Goal: Information Seeking & Learning: Learn about a topic

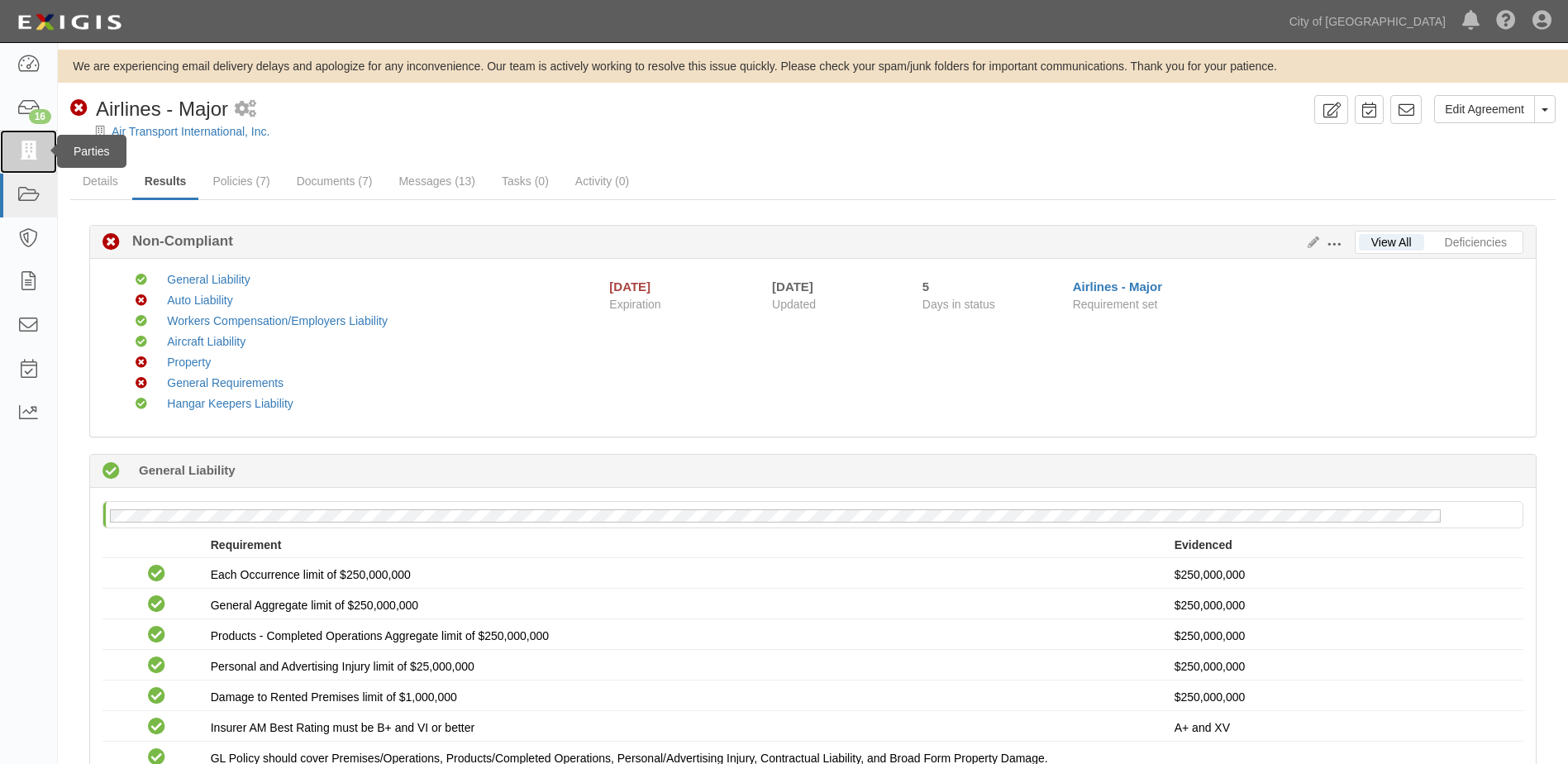
click at [18, 139] on link at bounding box center [28, 152] width 57 height 44
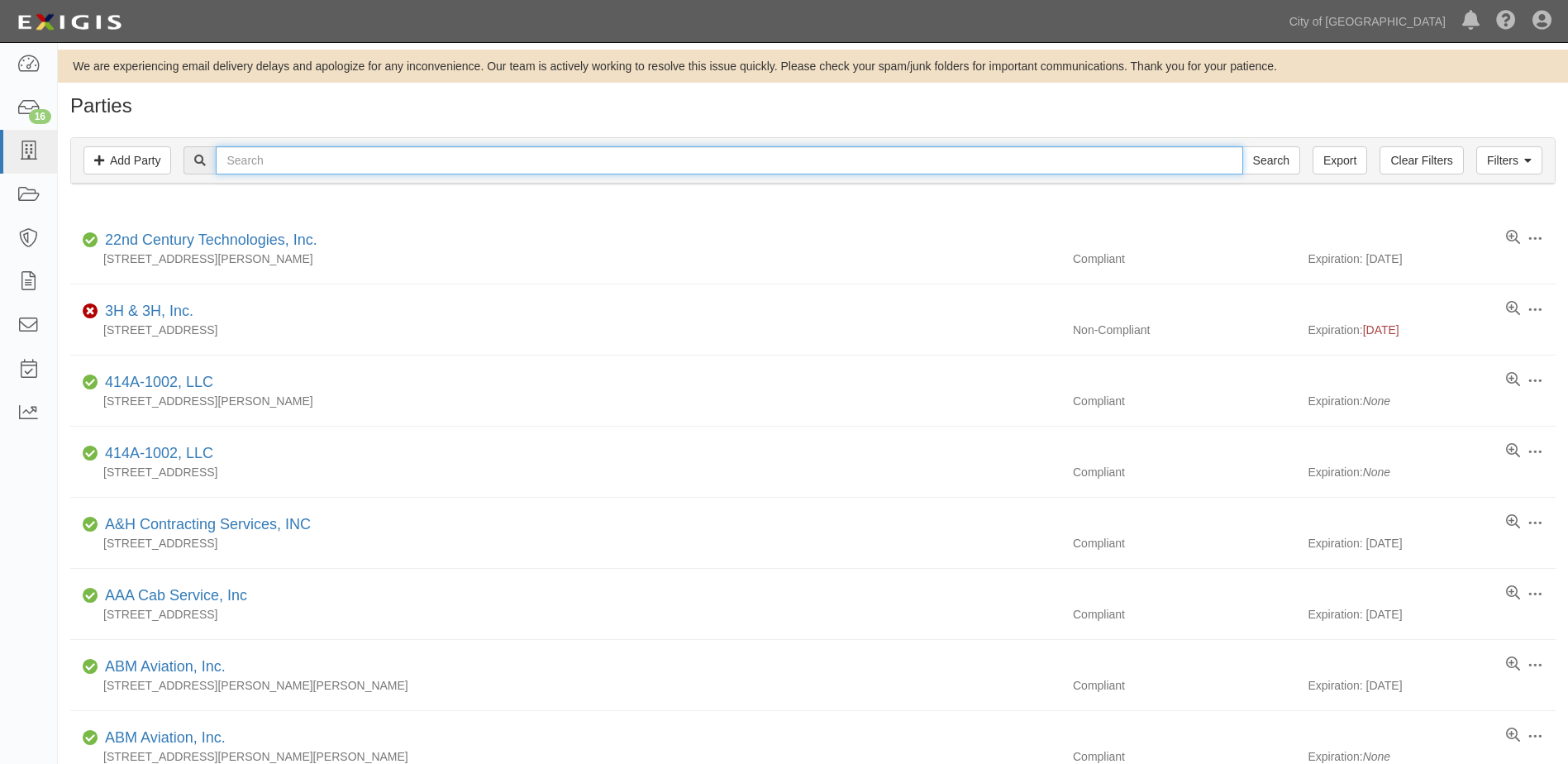
click at [313, 147] on input "text" at bounding box center [729, 160] width 1027 height 28
type input "DELTA AIR LINES INC"
click at [496, 152] on input "DELTA AIR LINES INC" at bounding box center [729, 160] width 1027 height 28
click at [1242, 147] on input "Search" at bounding box center [1271, 160] width 58 height 28
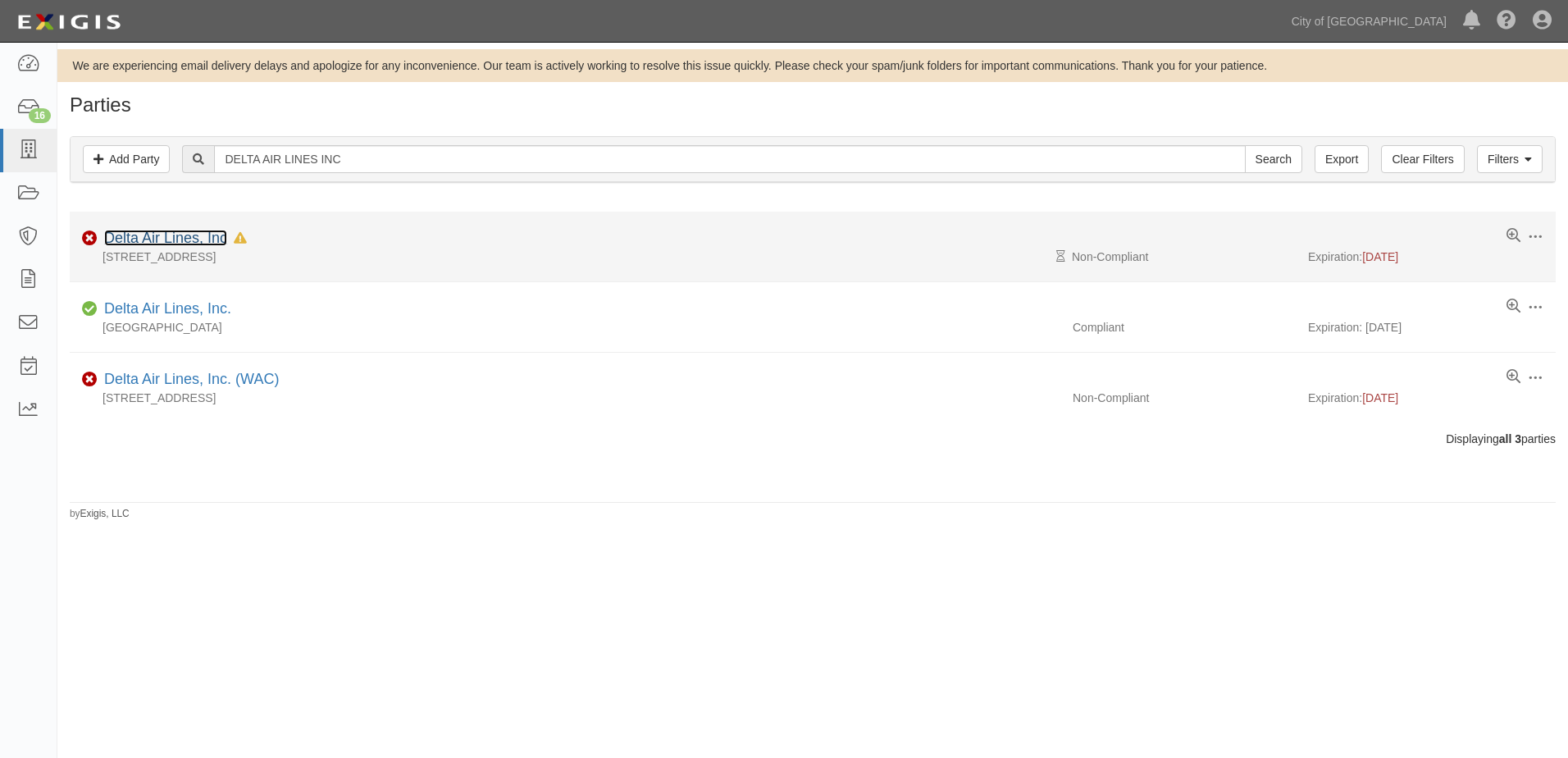
click at [148, 242] on link "Delta Air Lines, Inc" at bounding box center [165, 238] width 123 height 16
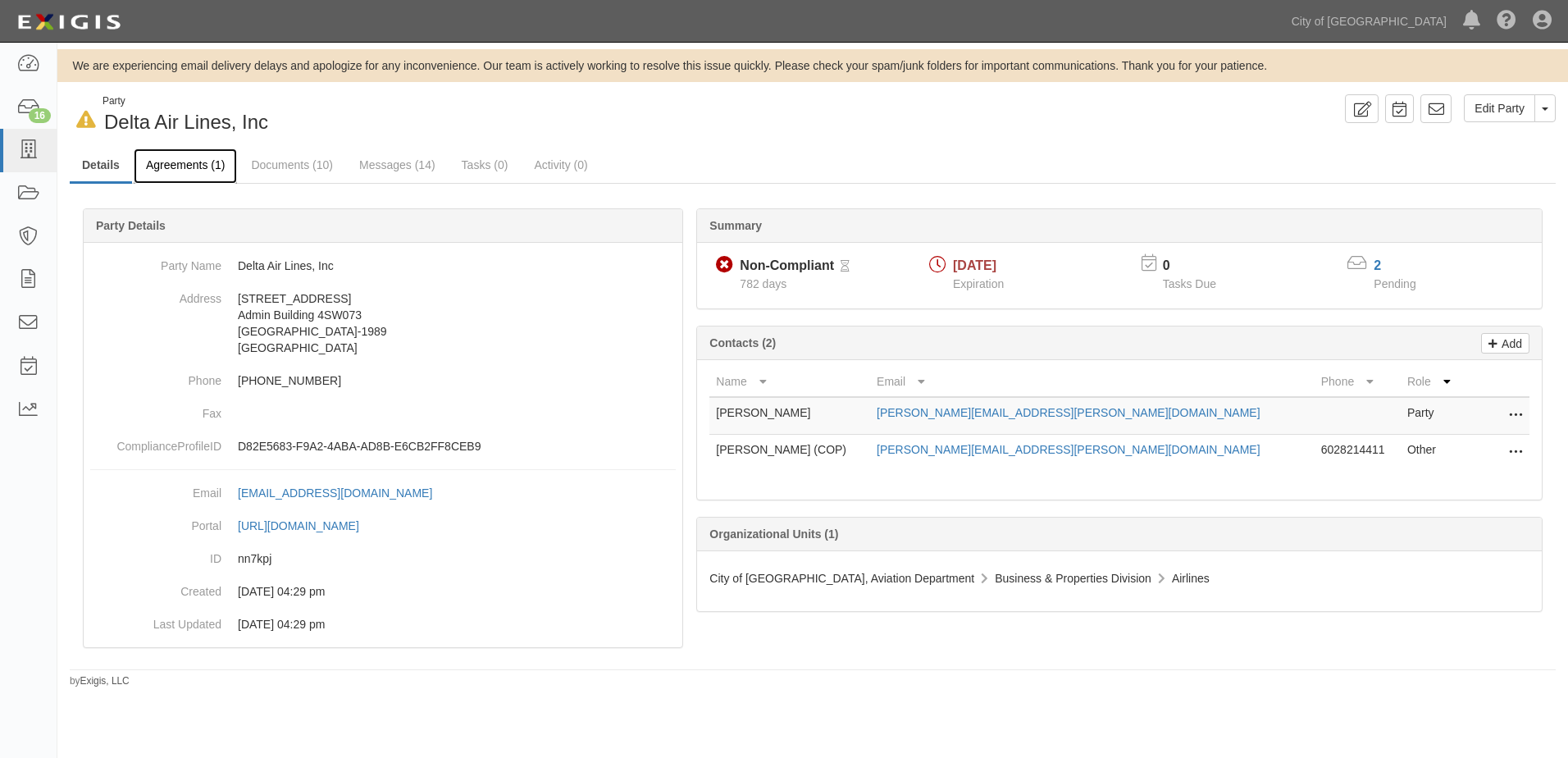
click at [201, 164] on link "Agreements (1)" at bounding box center [185, 165] width 103 height 35
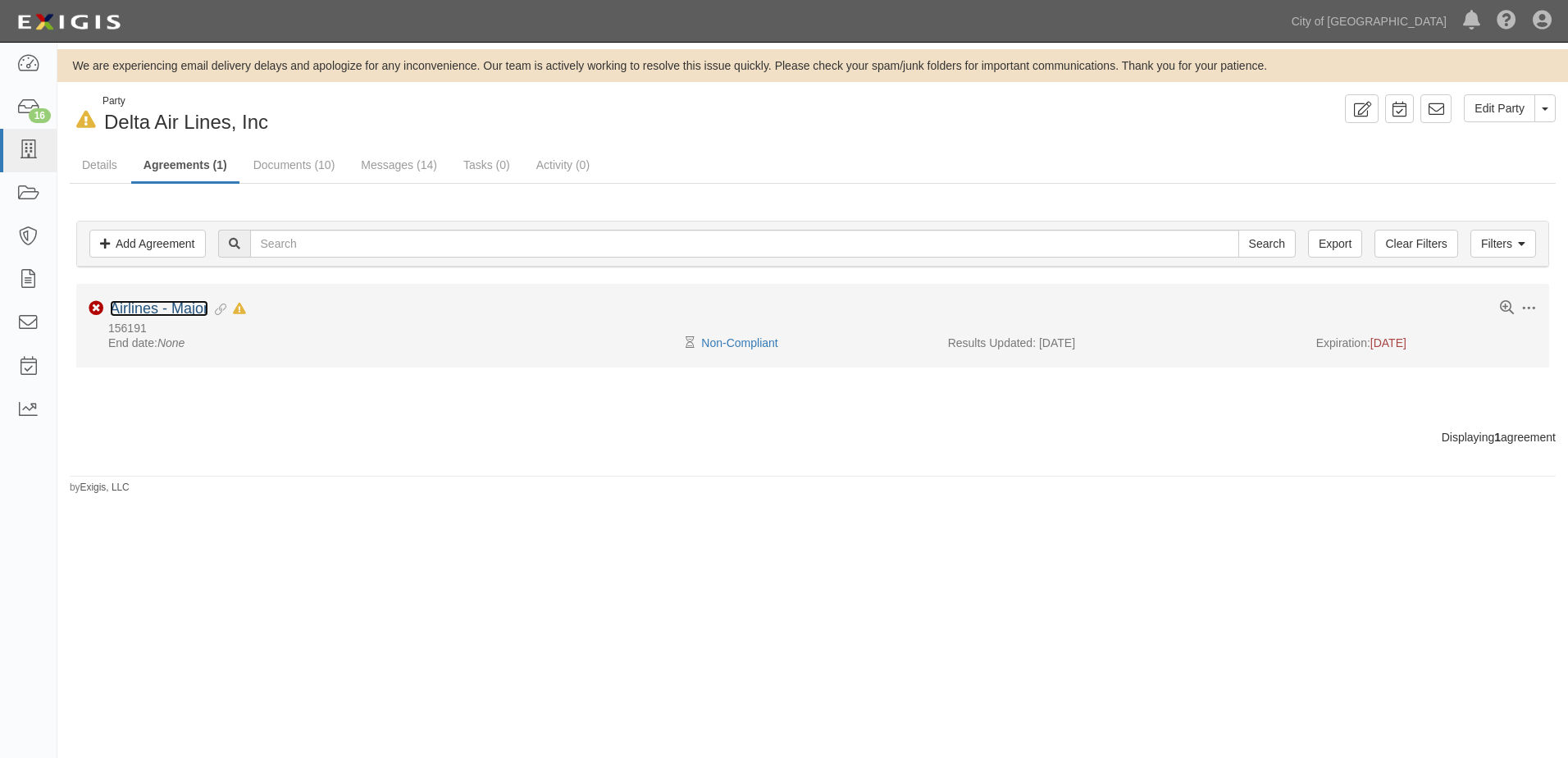
click at [173, 304] on link "Airlines - Major" at bounding box center [159, 308] width 98 height 16
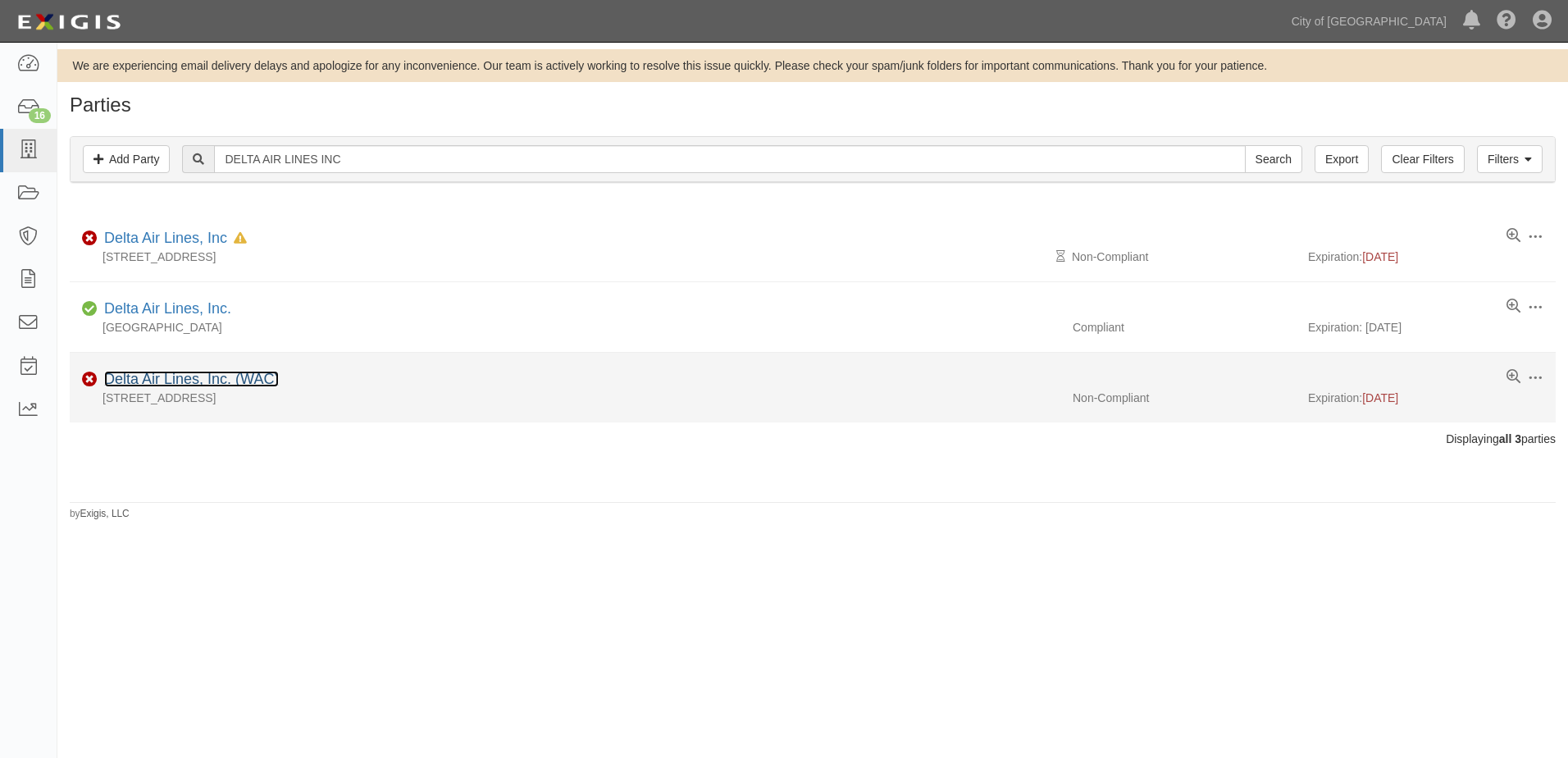
click at [203, 381] on link "Delta Air Lines, Inc. (WAC)" at bounding box center [191, 379] width 174 height 16
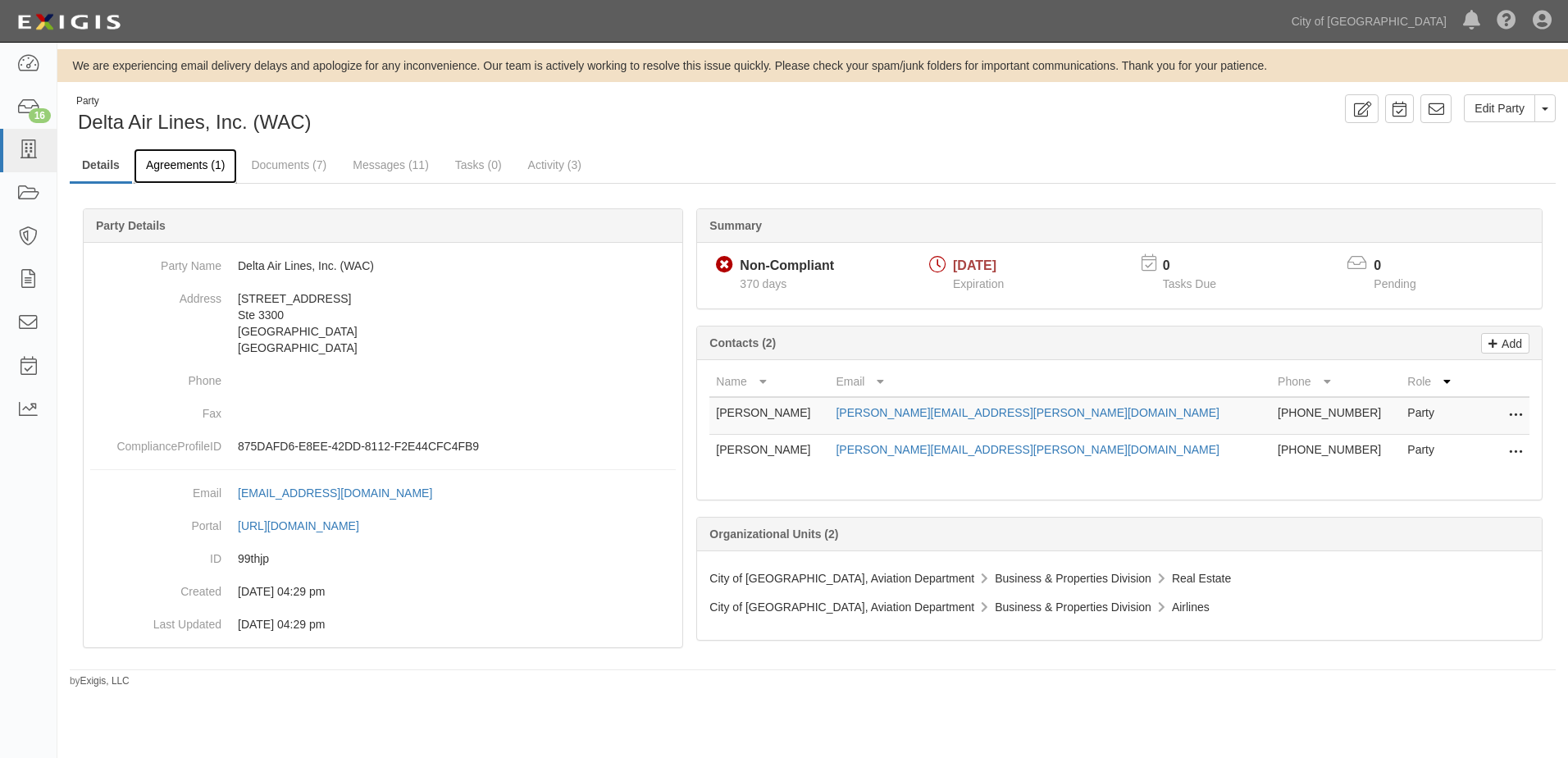
click at [163, 164] on link "Agreements (1)" at bounding box center [185, 165] width 103 height 35
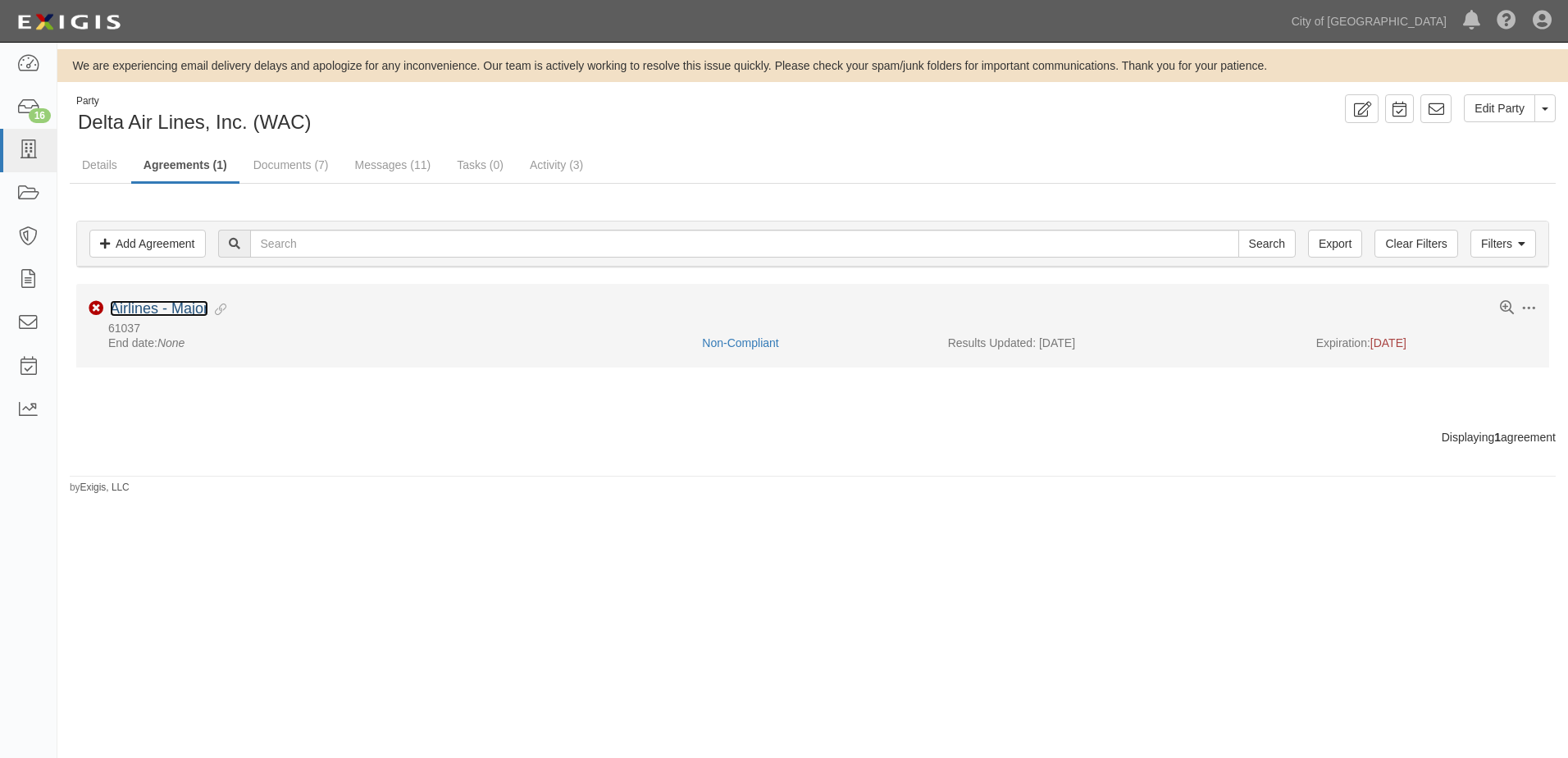
click at [174, 309] on link "Airlines - Major" at bounding box center [159, 308] width 98 height 16
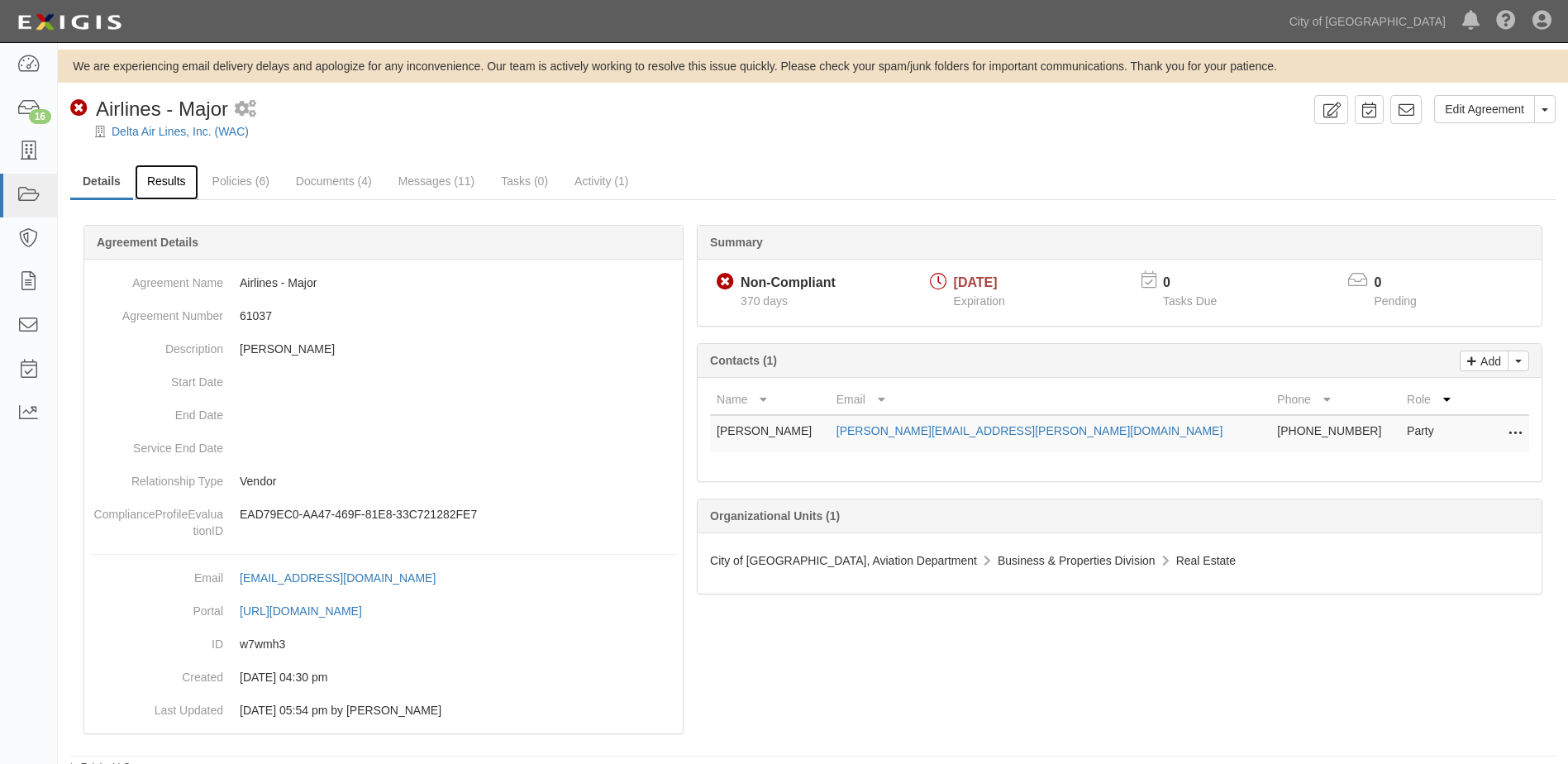
click at [163, 179] on link "Results" at bounding box center [167, 182] width 64 height 36
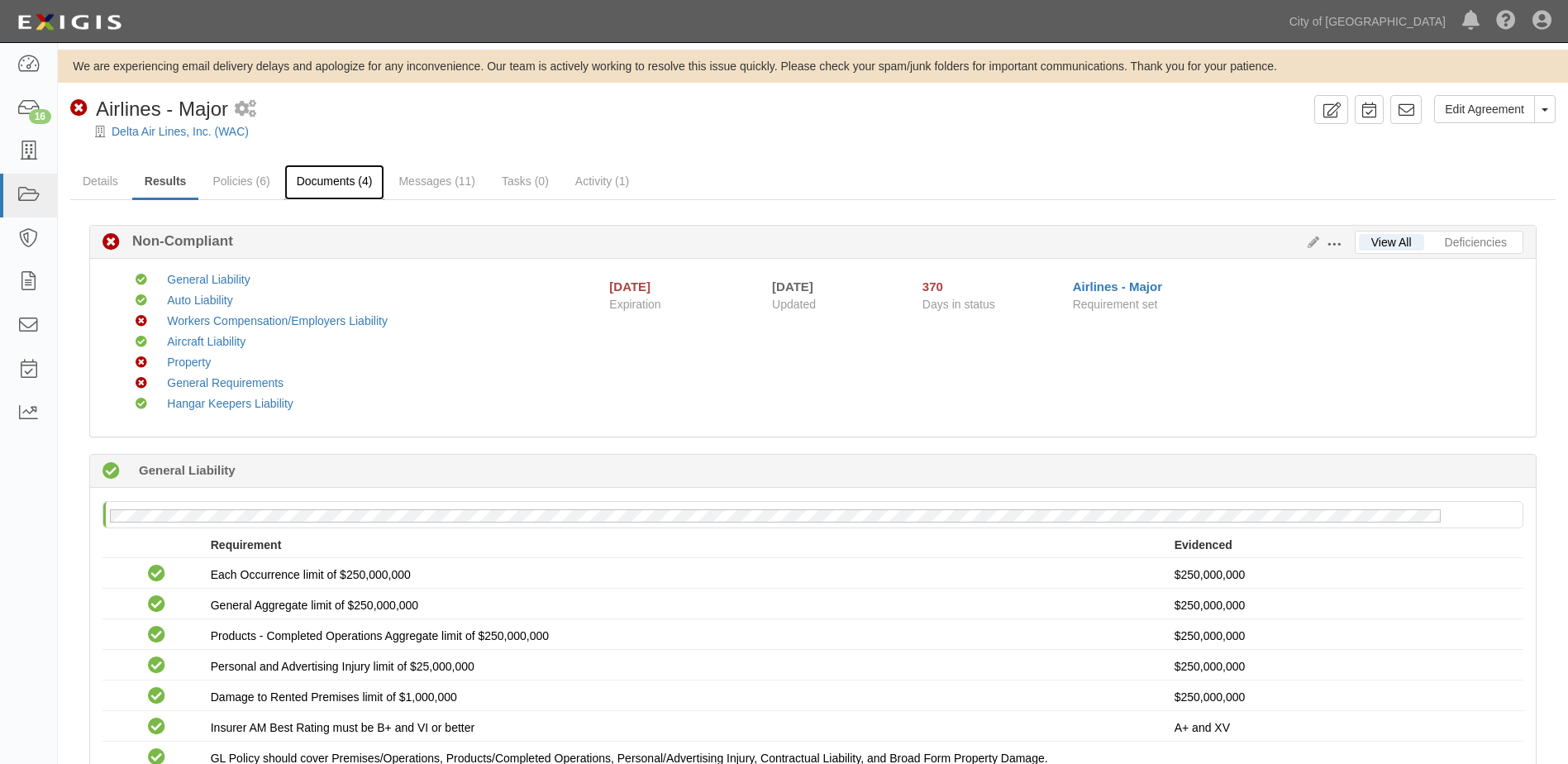
click at [334, 198] on link "Documents (4)" at bounding box center [334, 182] width 101 height 36
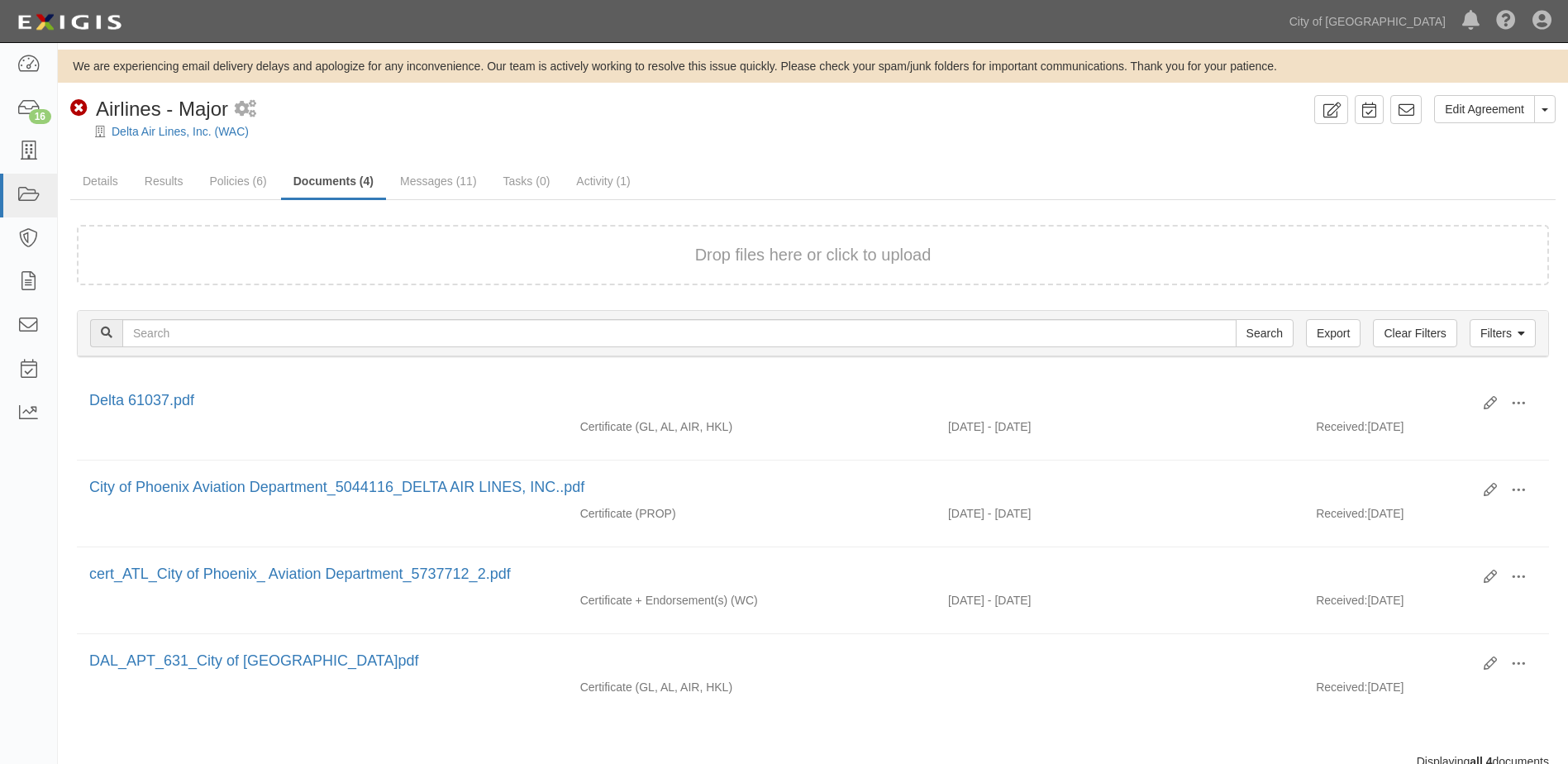
click at [671, 253] on div "Drop files here or click to upload" at bounding box center [812, 255] width 1436 height 24
